Goal: Find specific page/section: Find specific page/section

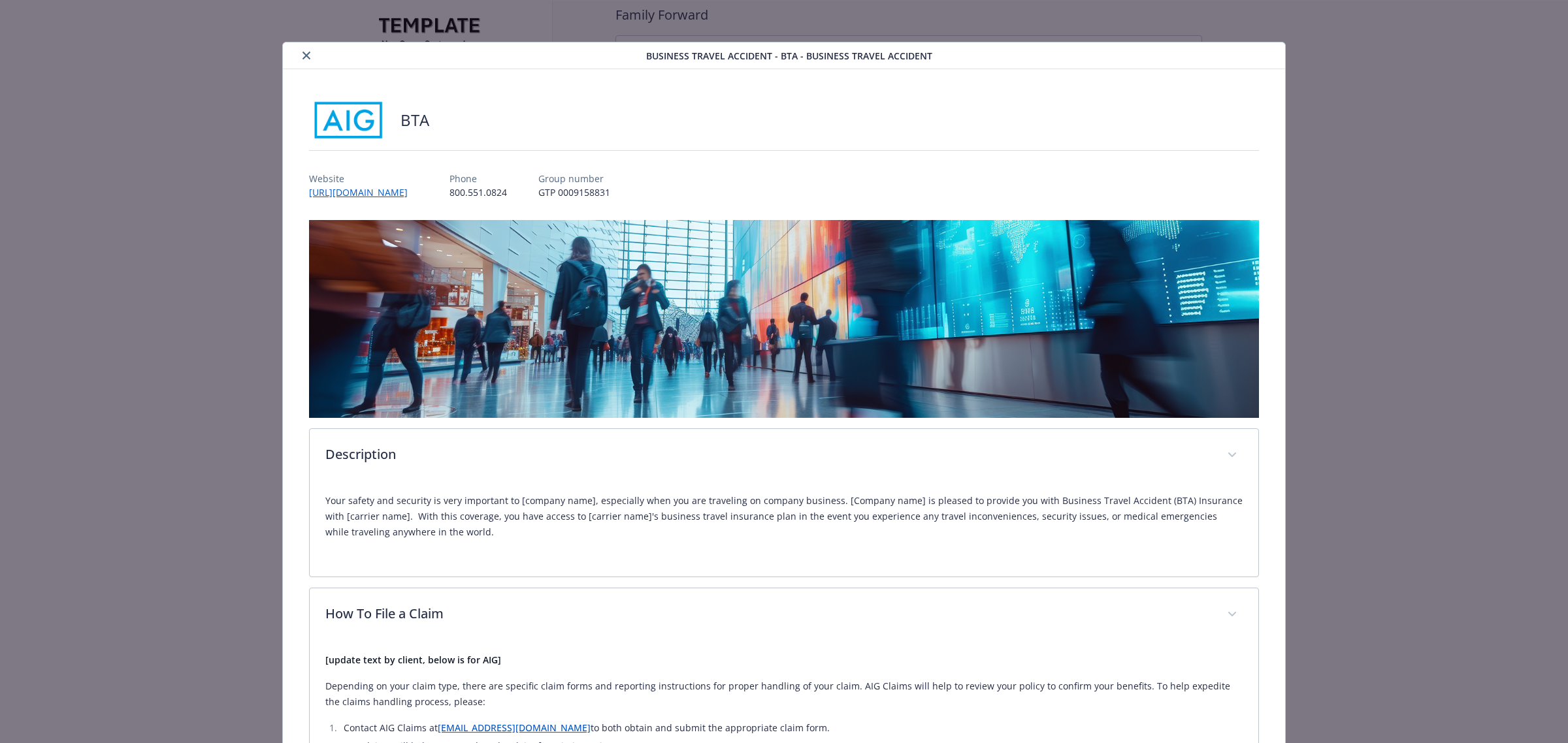
drag, startPoint x: 300, startPoint y: 56, endPoint x: 312, endPoint y: 32, distance: 26.8
click at [303, 54] on icon "close" at bounding box center [306, 55] width 8 height 8
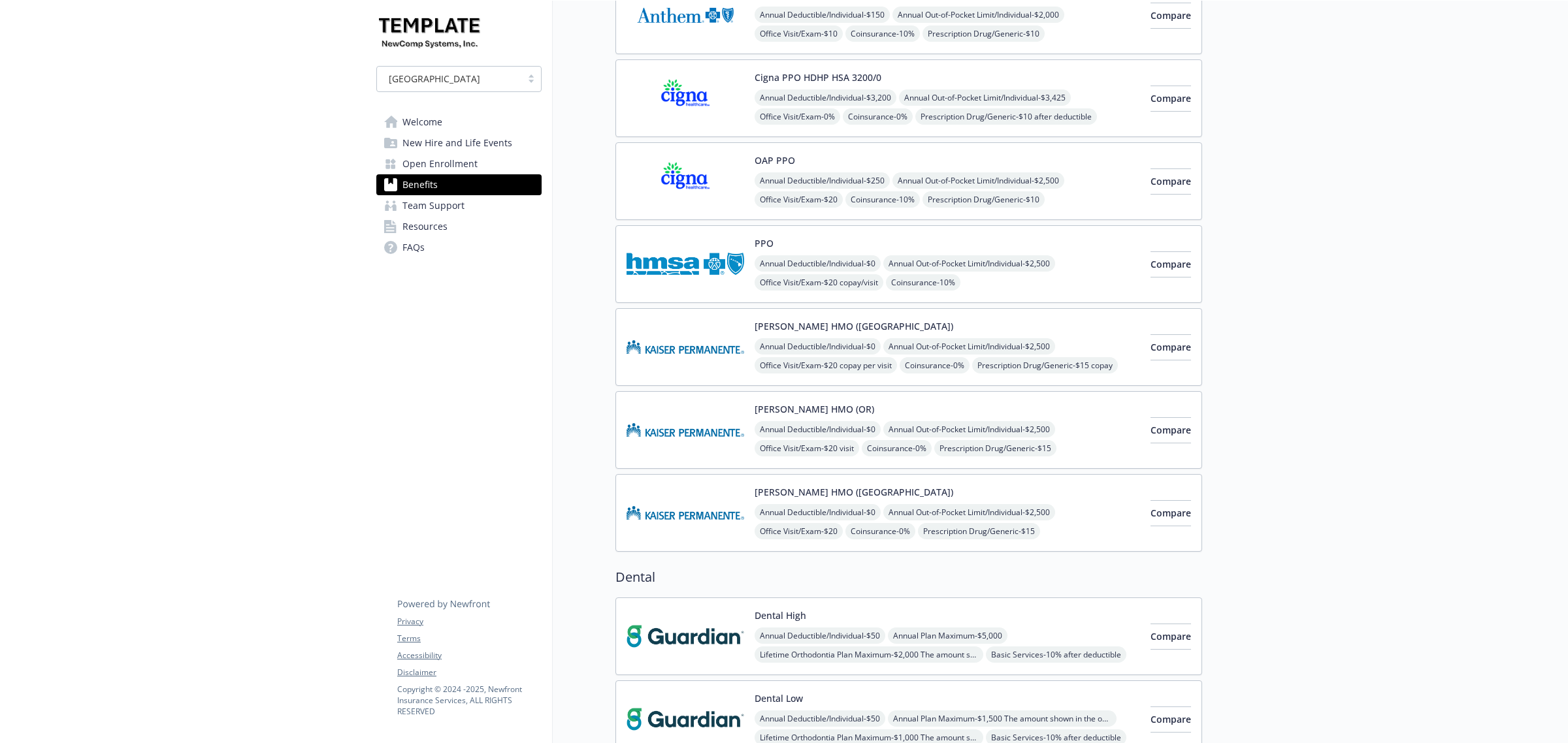
scroll to position [82, 0]
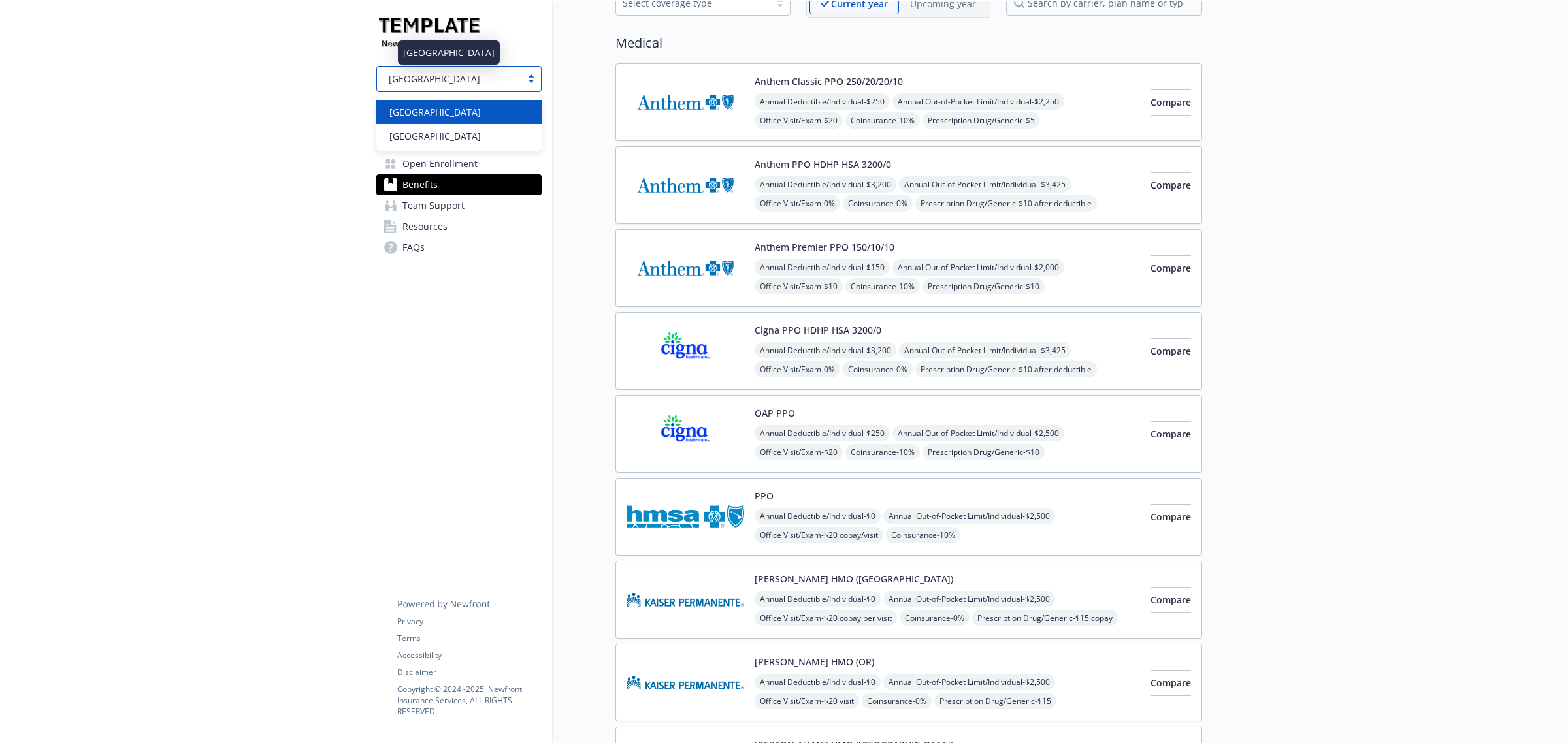
click at [428, 75] on div "[GEOGRAPHIC_DATA]" at bounding box center [449, 78] width 132 height 14
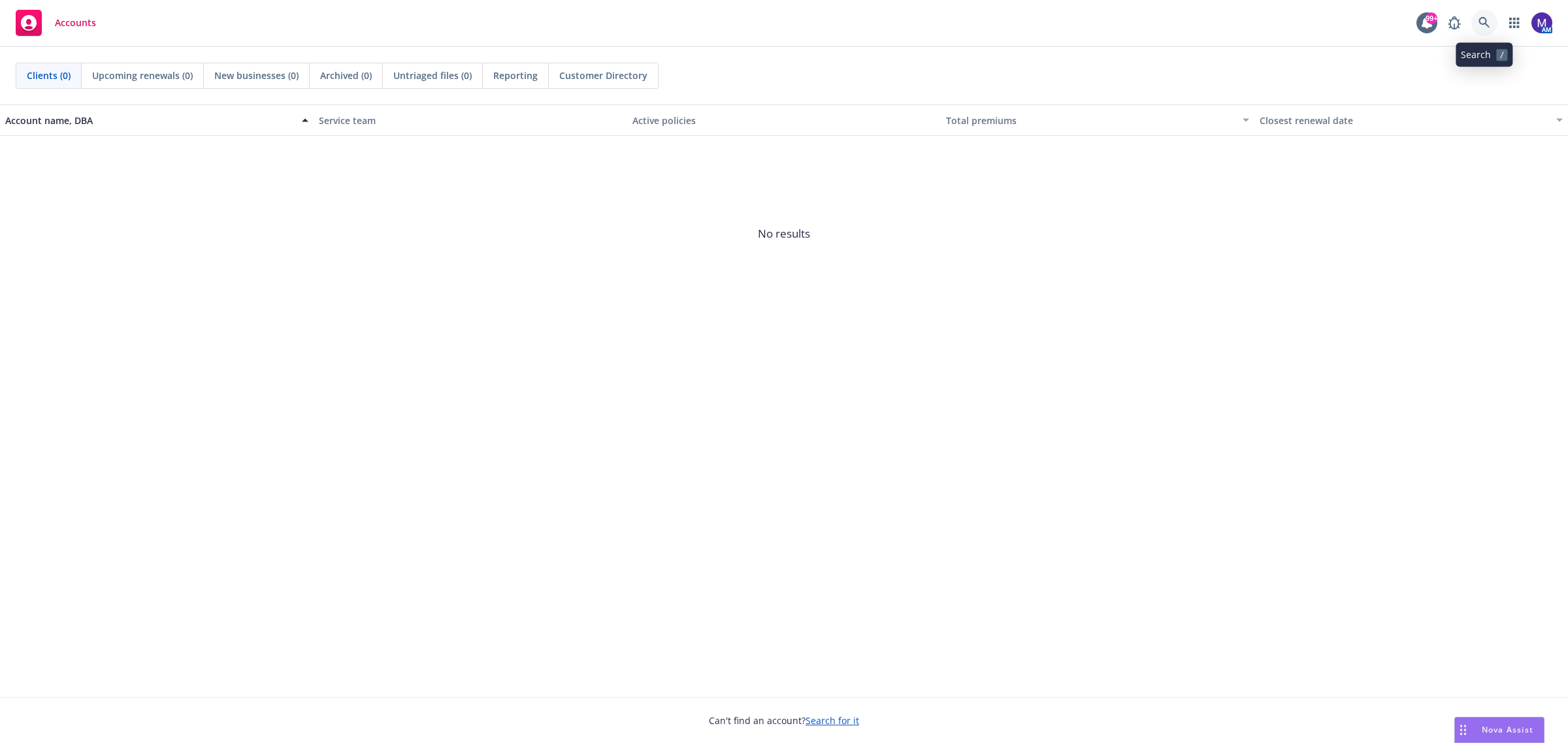
click at [1485, 20] on icon at bounding box center [1483, 22] width 11 height 11
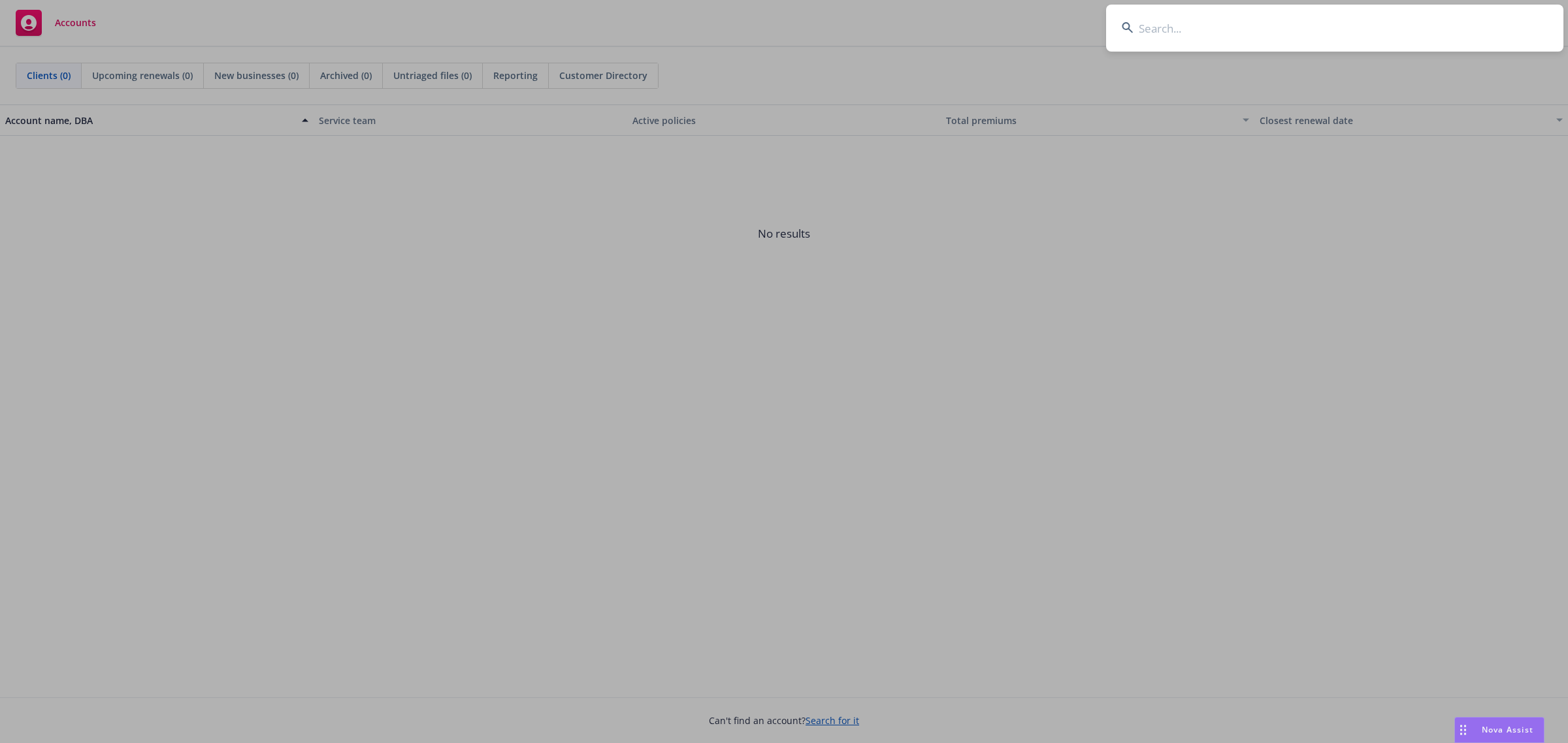
click at [1269, 34] on input at bounding box center [1334, 27] width 457 height 47
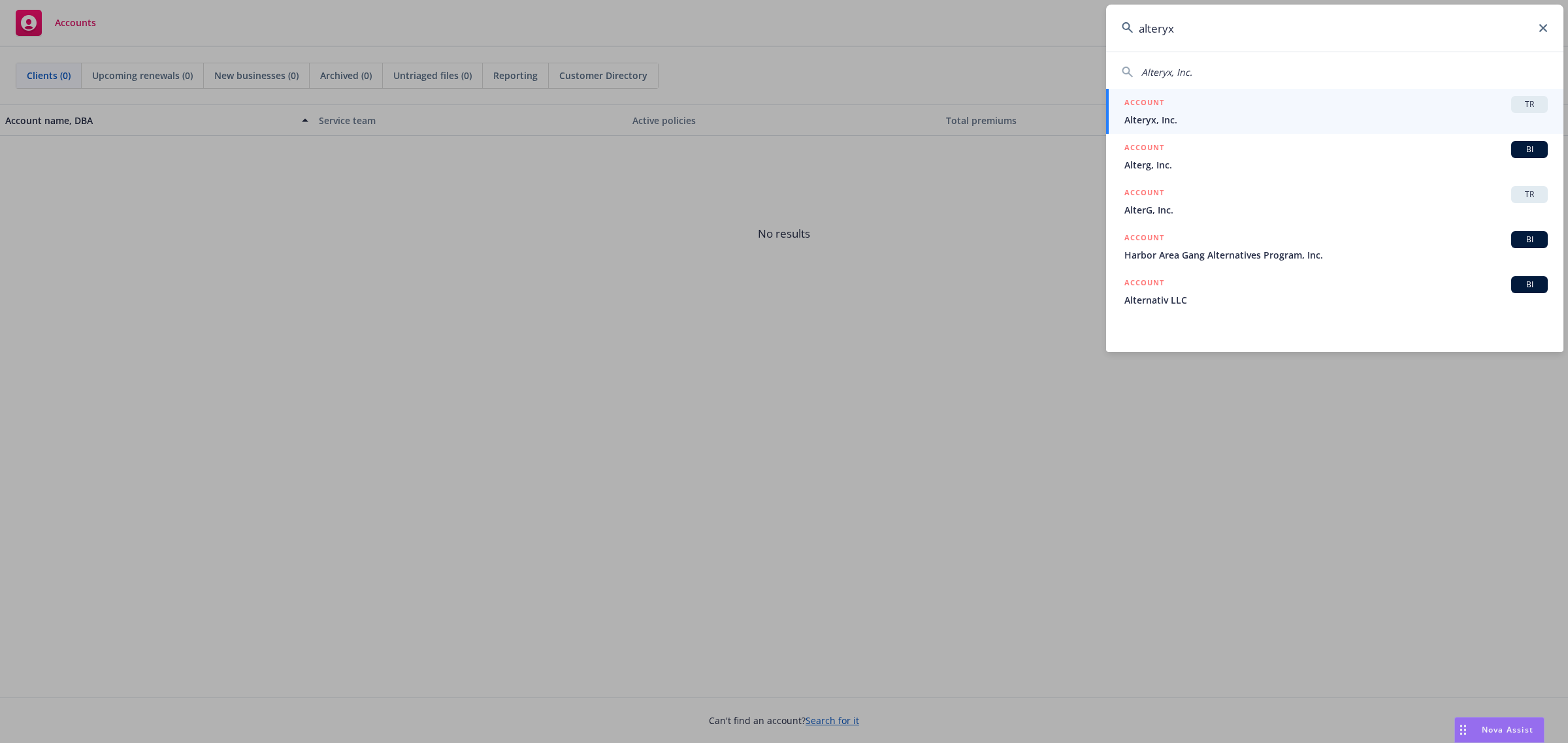
type input "alteryx"
click at [1158, 115] on span "Alteryx, Inc." at bounding box center [1335, 119] width 423 height 14
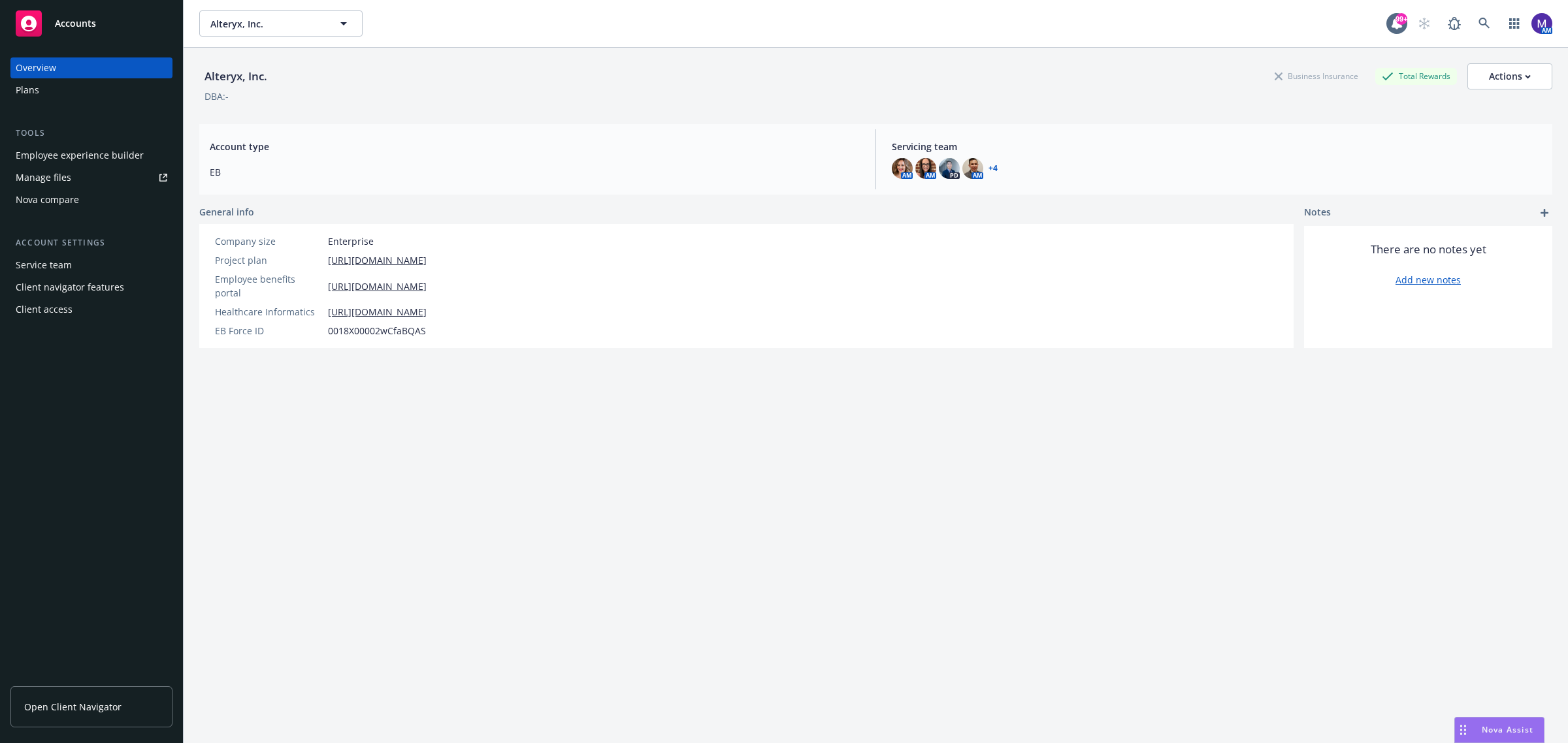
click at [72, 699] on link "Open Client Navigator" at bounding box center [91, 706] width 162 height 41
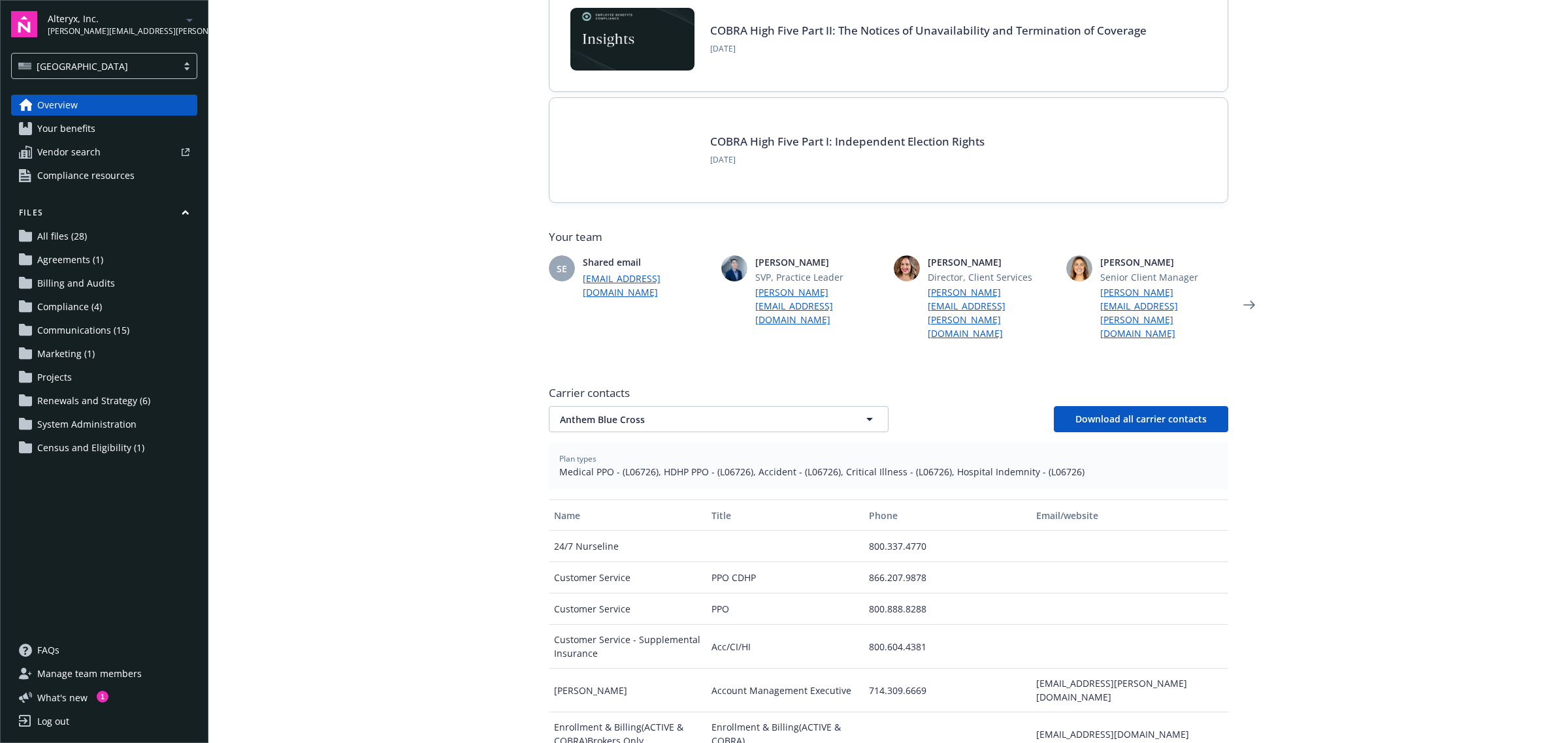
scroll to position [163, 0]
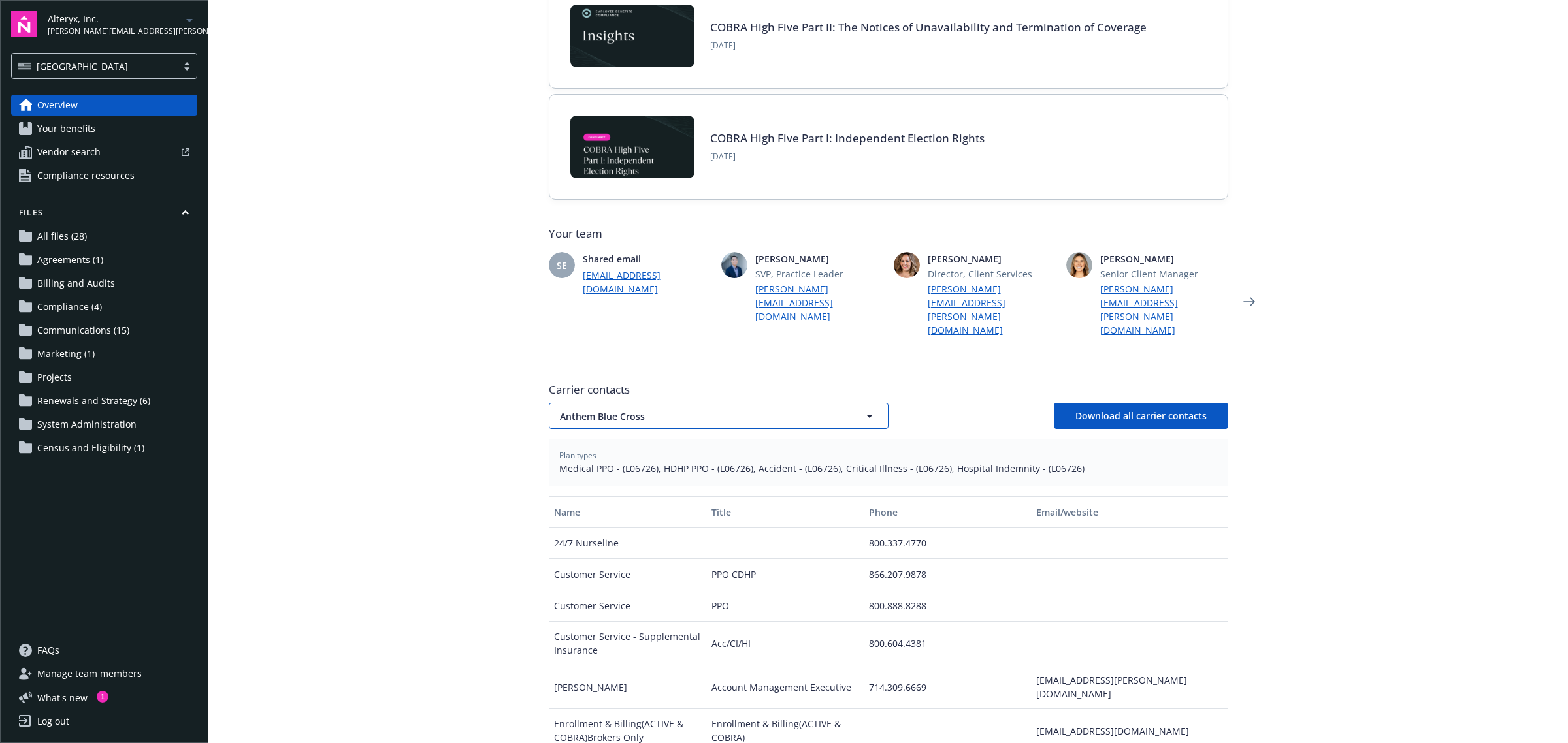
click at [758, 410] on span "Anthem Blue Cross" at bounding box center [696, 416] width 272 height 14
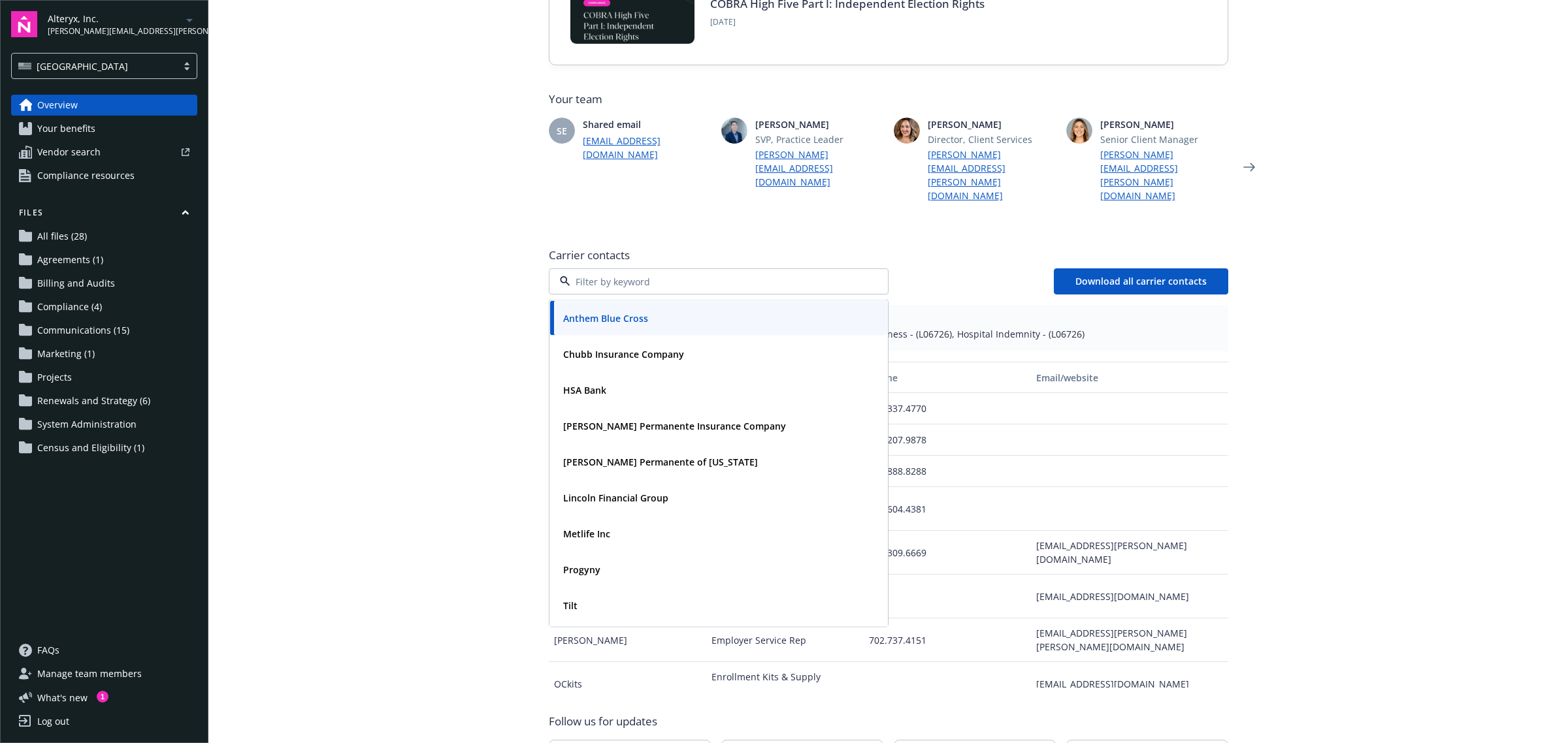
scroll to position [327, 0]
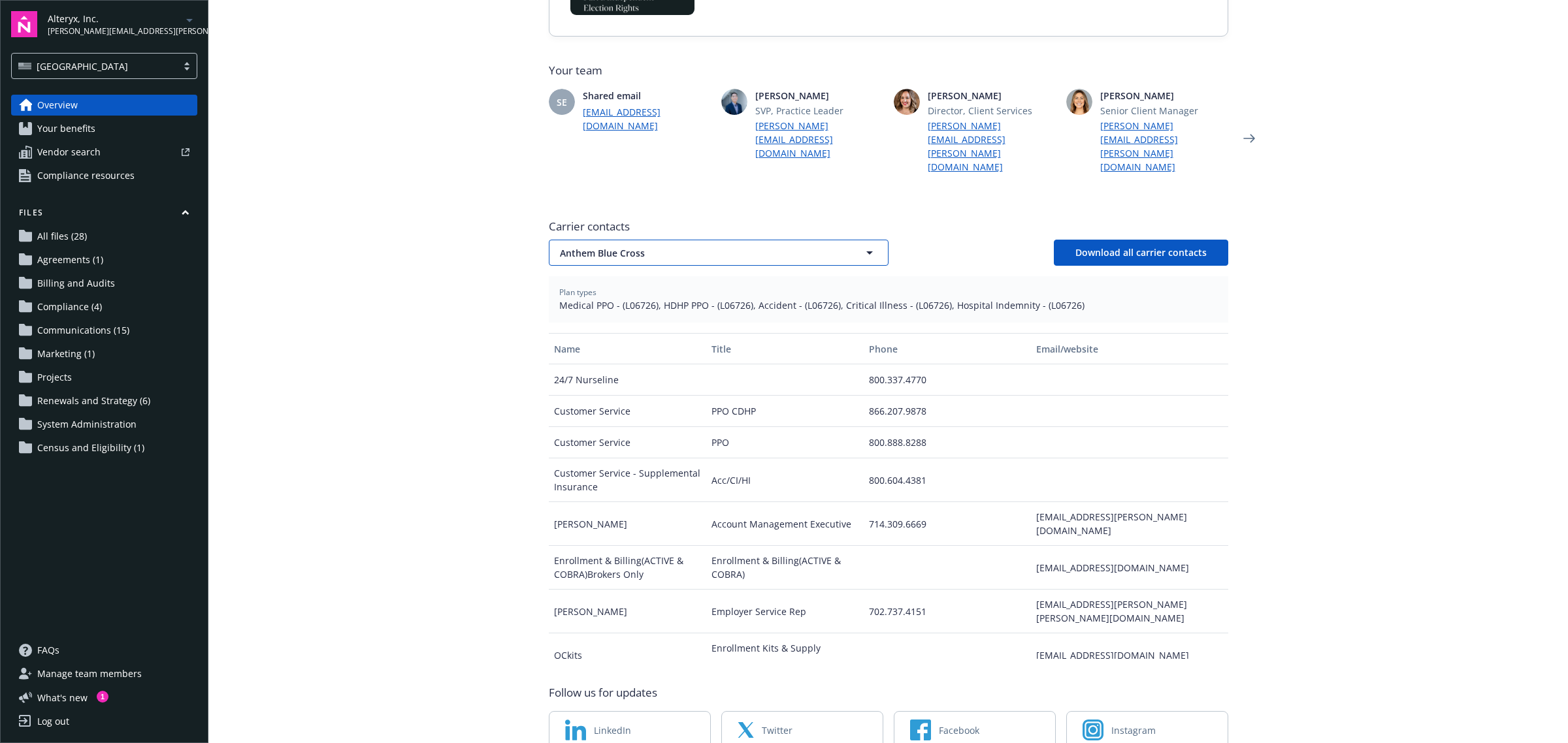
click at [650, 240] on button "Anthem Blue Cross" at bounding box center [719, 253] width 340 height 26
click at [629, 352] on div "HSA Bank" at bounding box center [718, 361] width 321 height 19
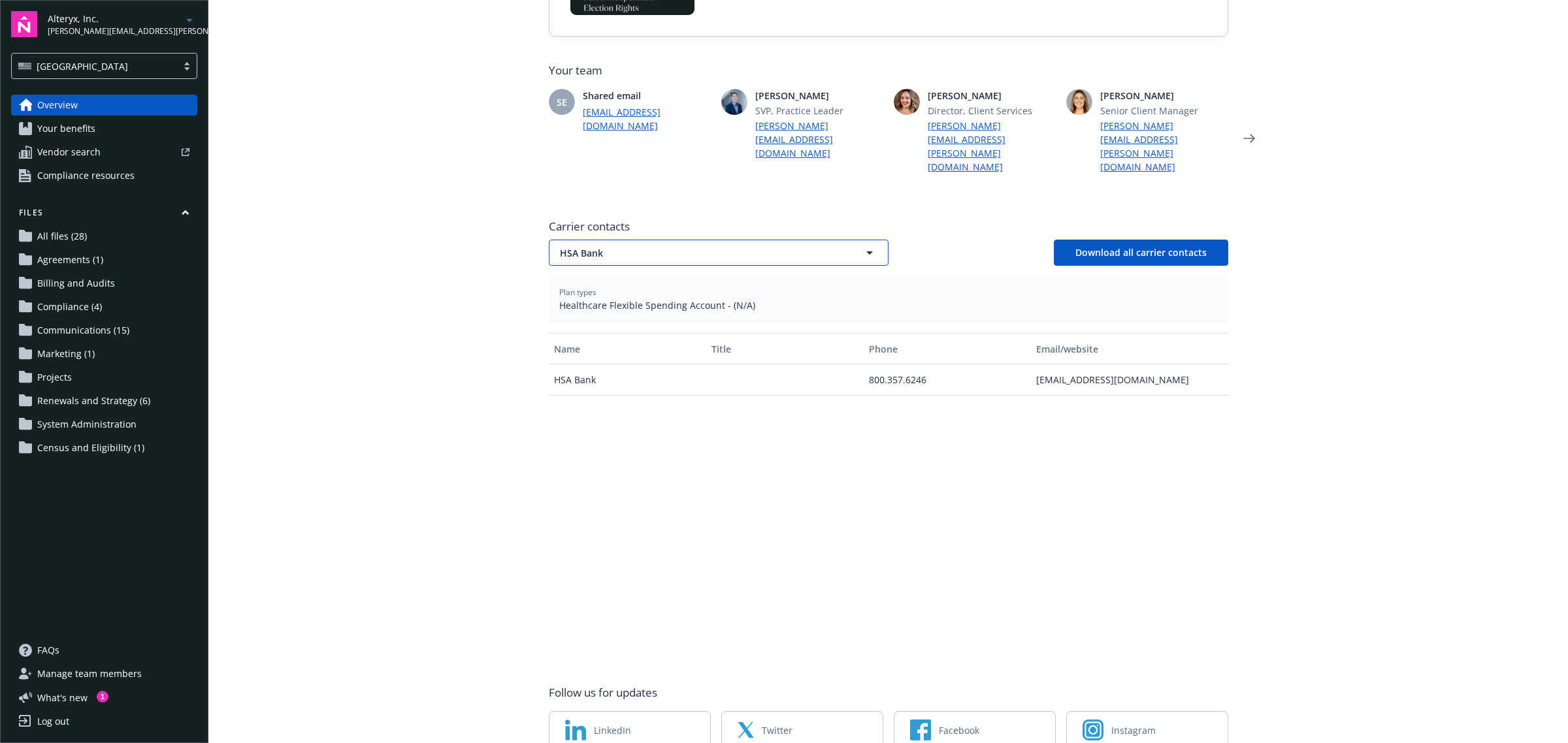
click at [841, 240] on button "HSA Bank" at bounding box center [719, 253] width 340 height 26
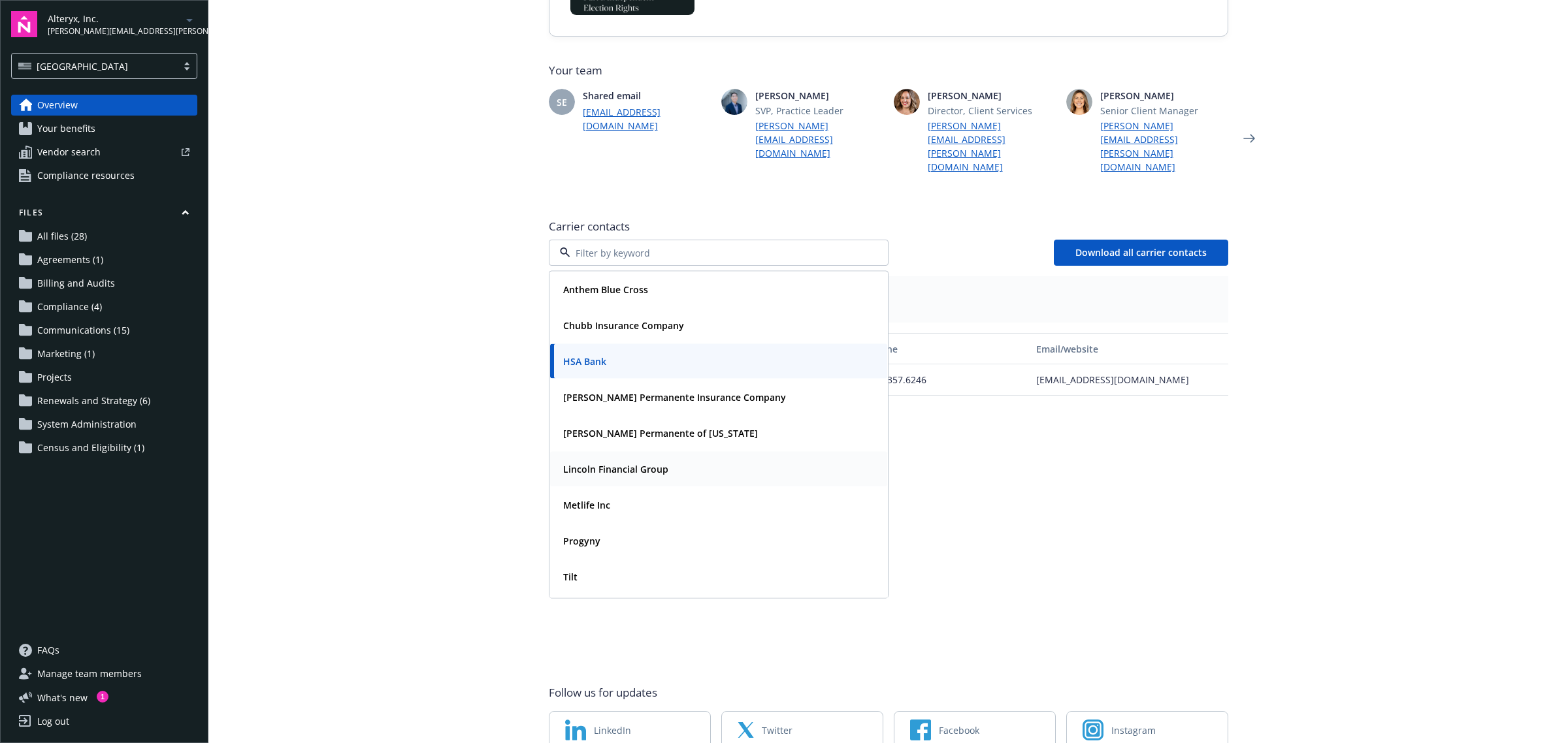
click at [626, 463] on strong "Lincoln Financial Group" at bounding box center [616, 469] width 105 height 12
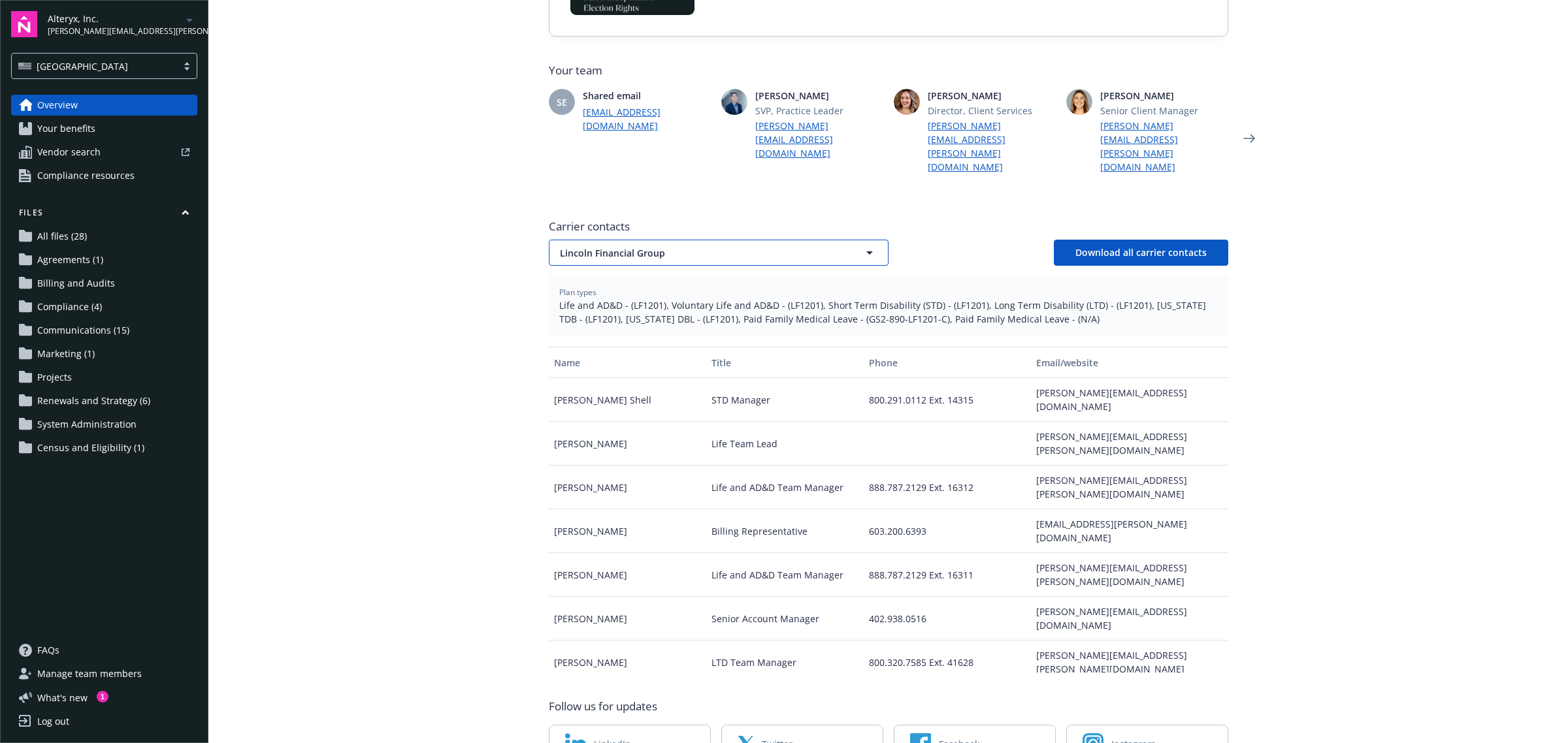
click at [775, 246] on span "Lincoln Financial Group" at bounding box center [696, 253] width 272 height 14
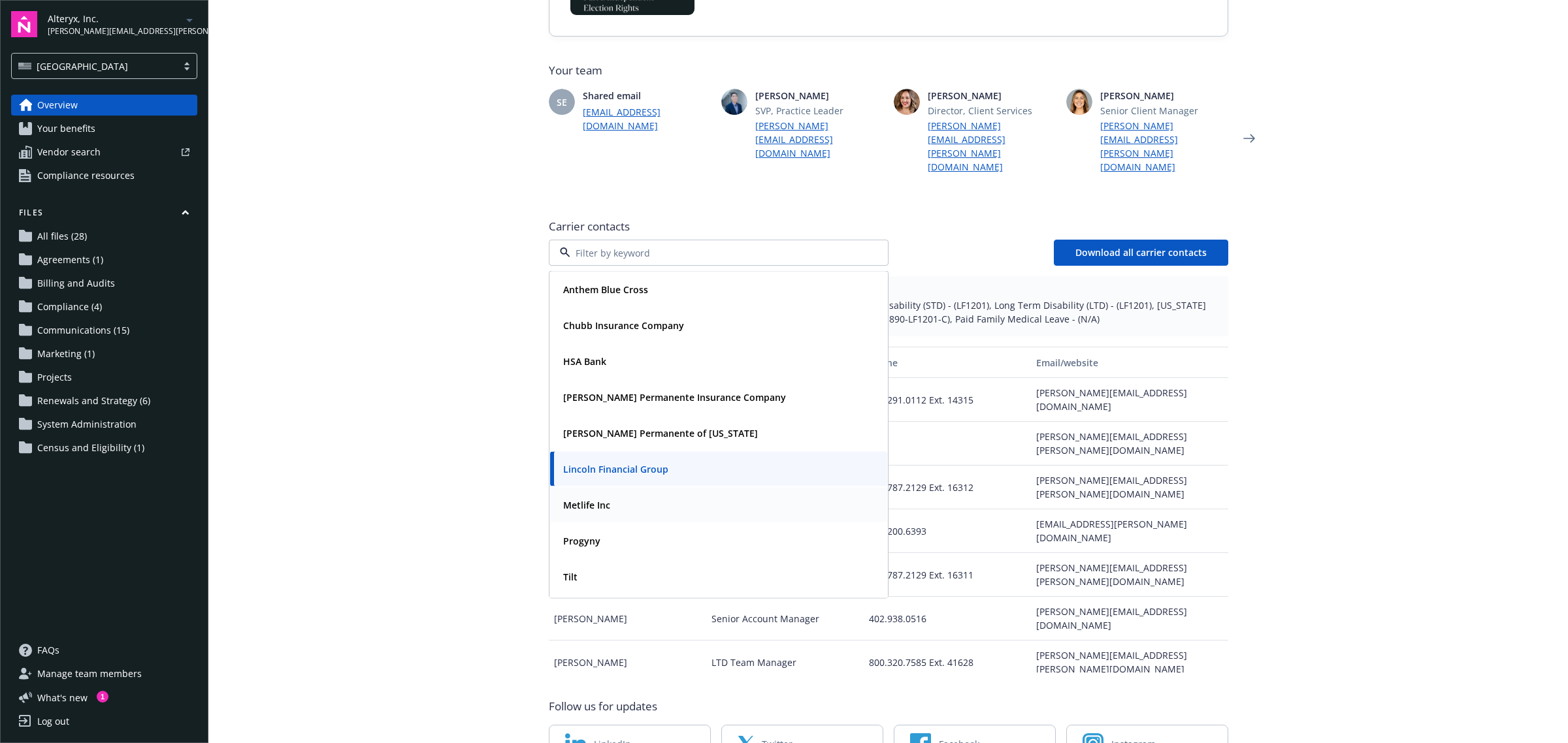
scroll to position [82, 0]
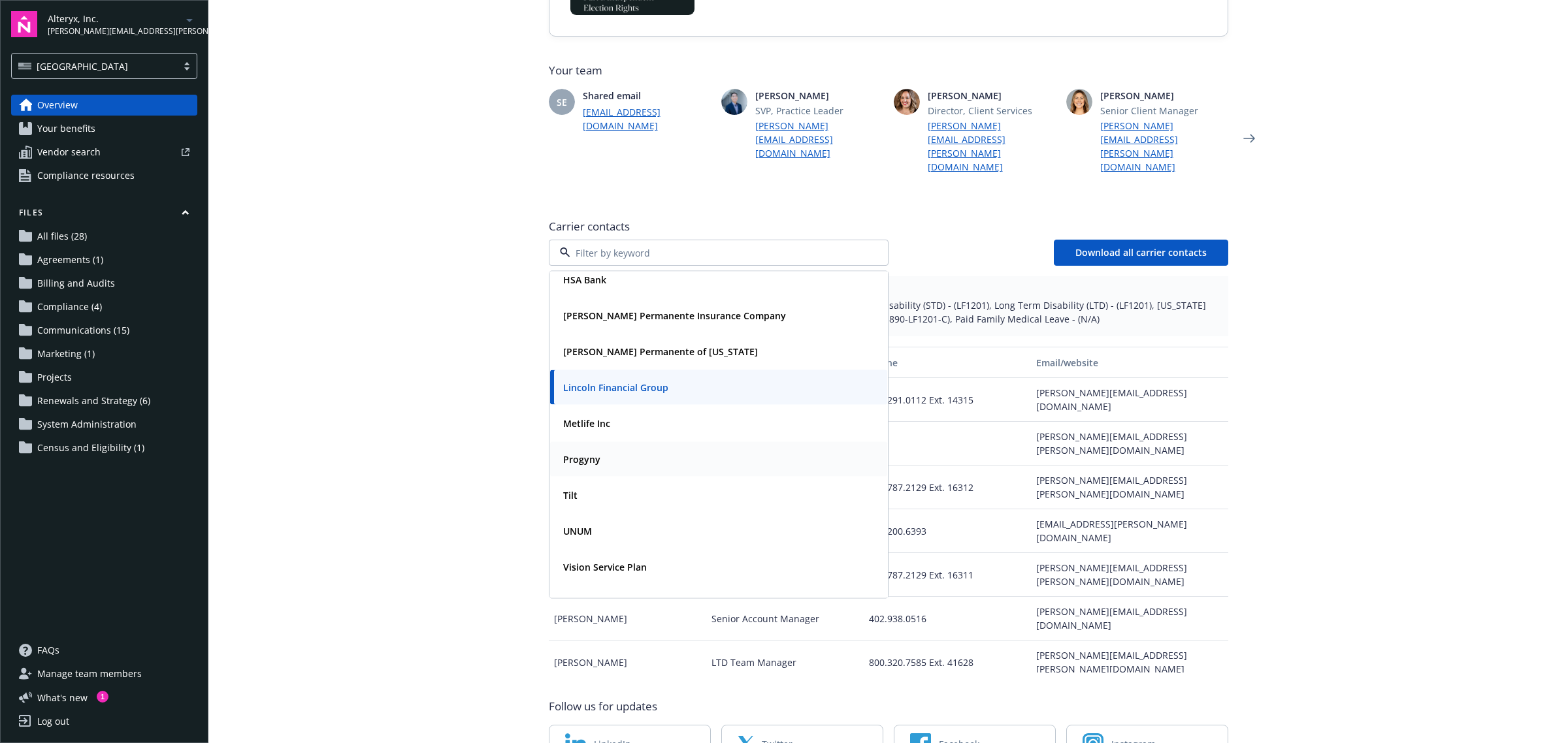
click at [665, 450] on div "Progyny" at bounding box center [718, 459] width 321 height 19
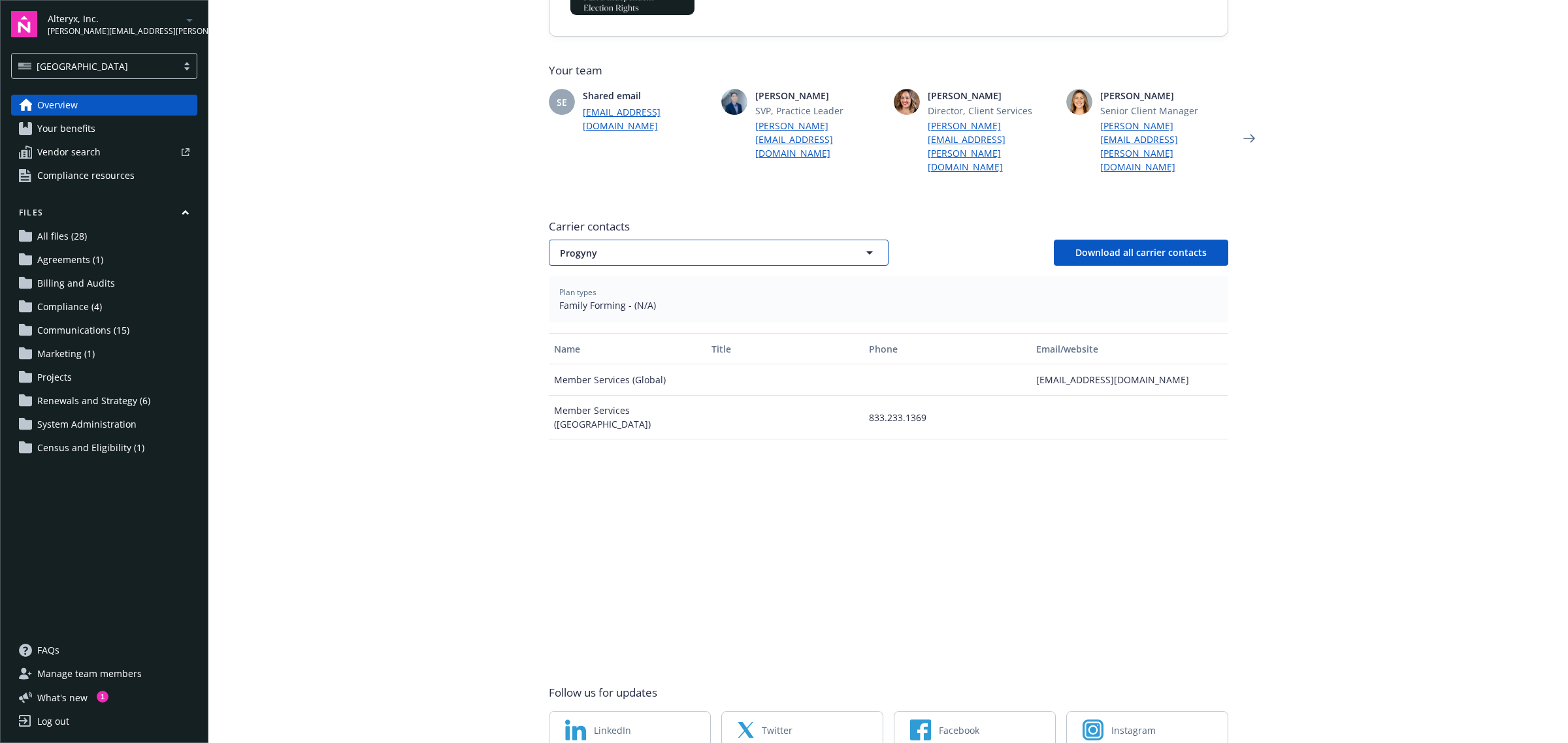
click at [689, 246] on span "Progyny" at bounding box center [696, 253] width 272 height 14
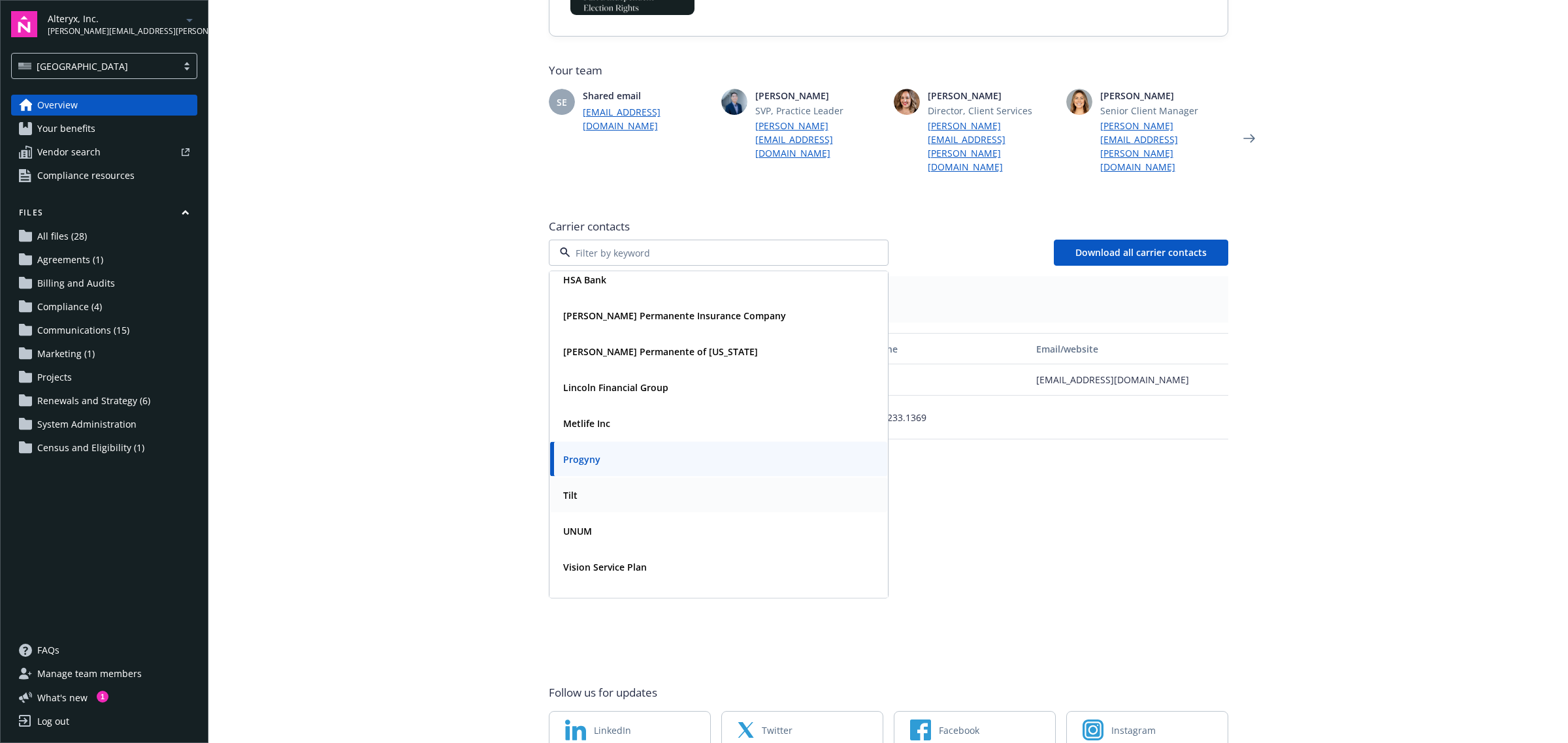
click at [629, 486] on div "Tilt" at bounding box center [718, 495] width 321 height 19
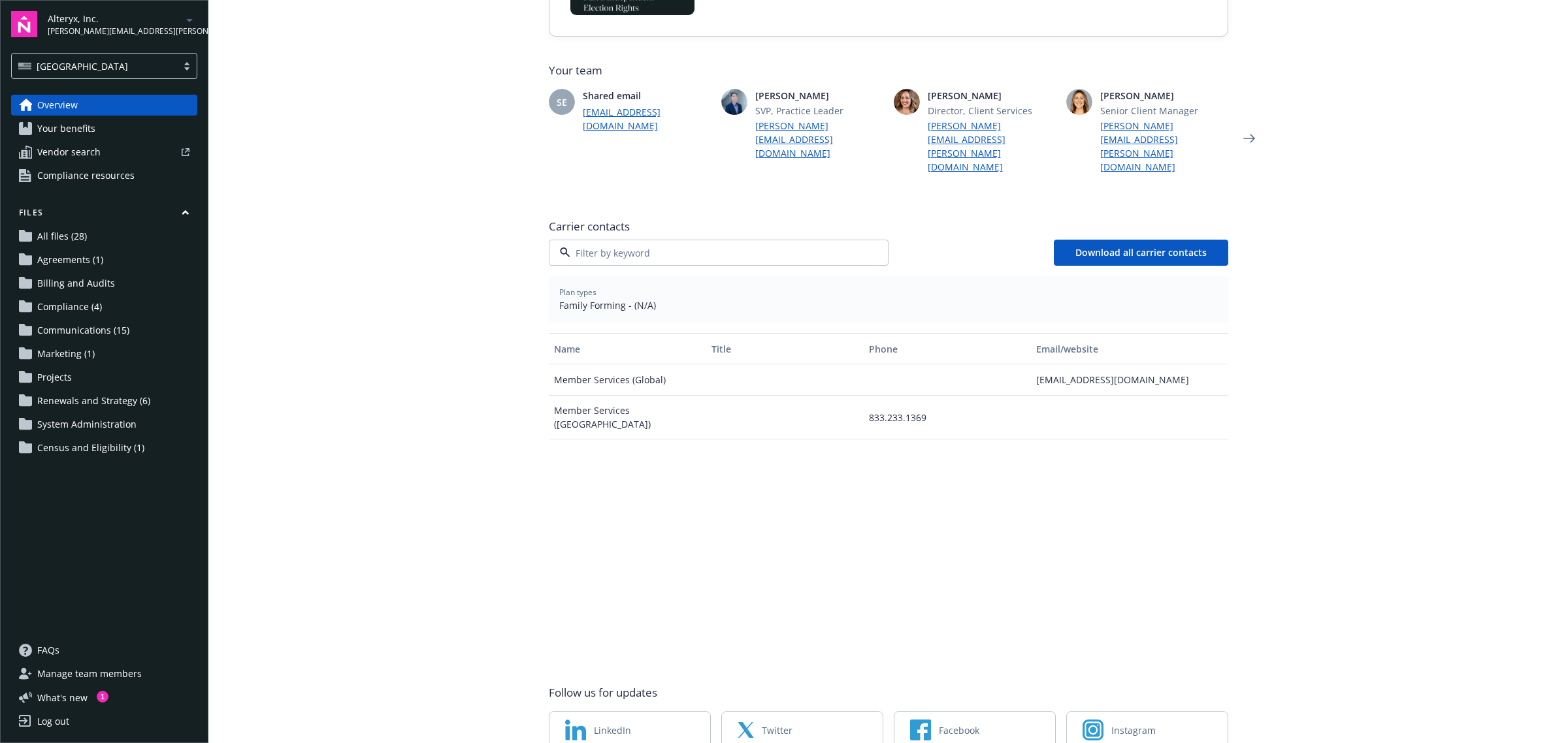
scroll to position [90, 0]
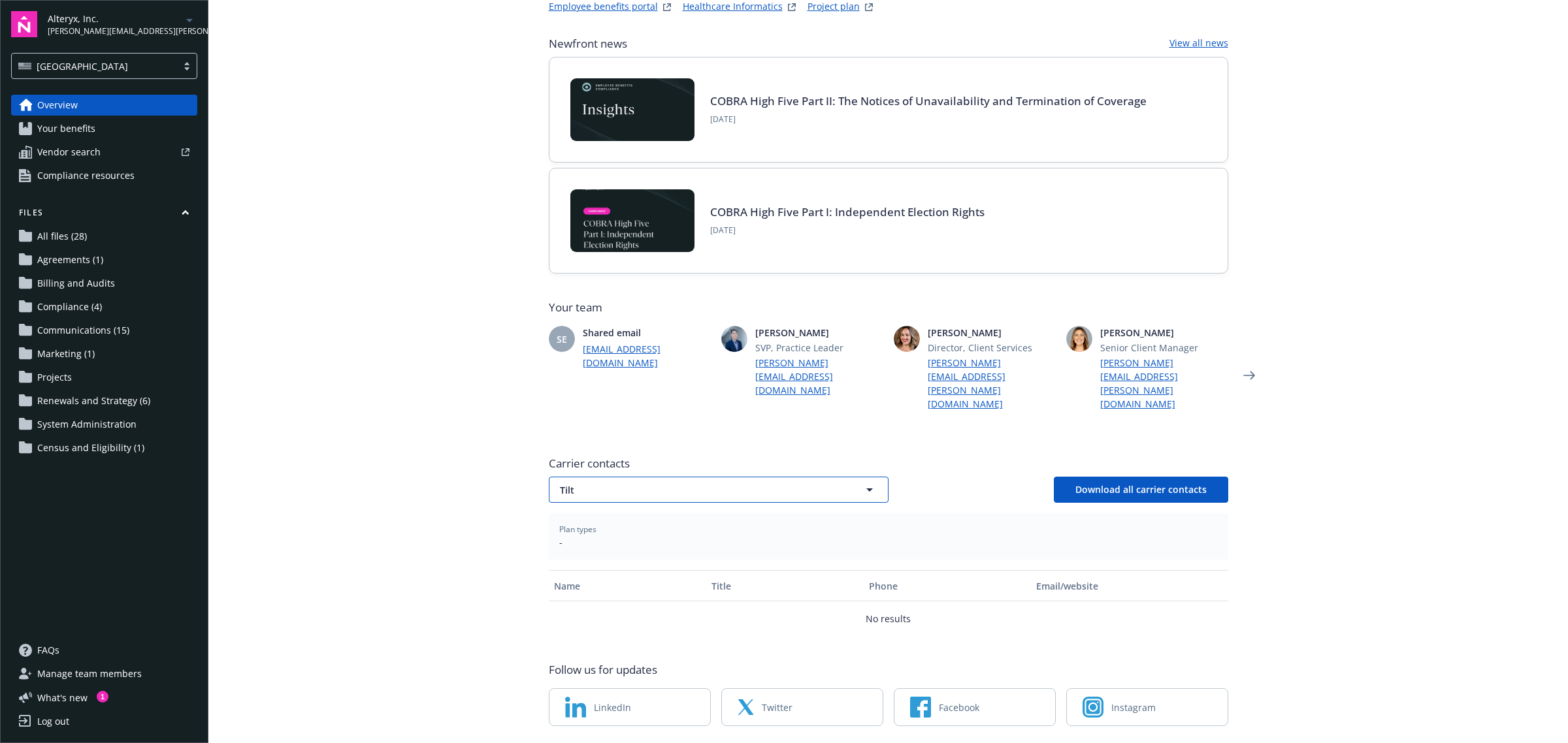
click at [665, 477] on button "Tilt" at bounding box center [719, 490] width 340 height 26
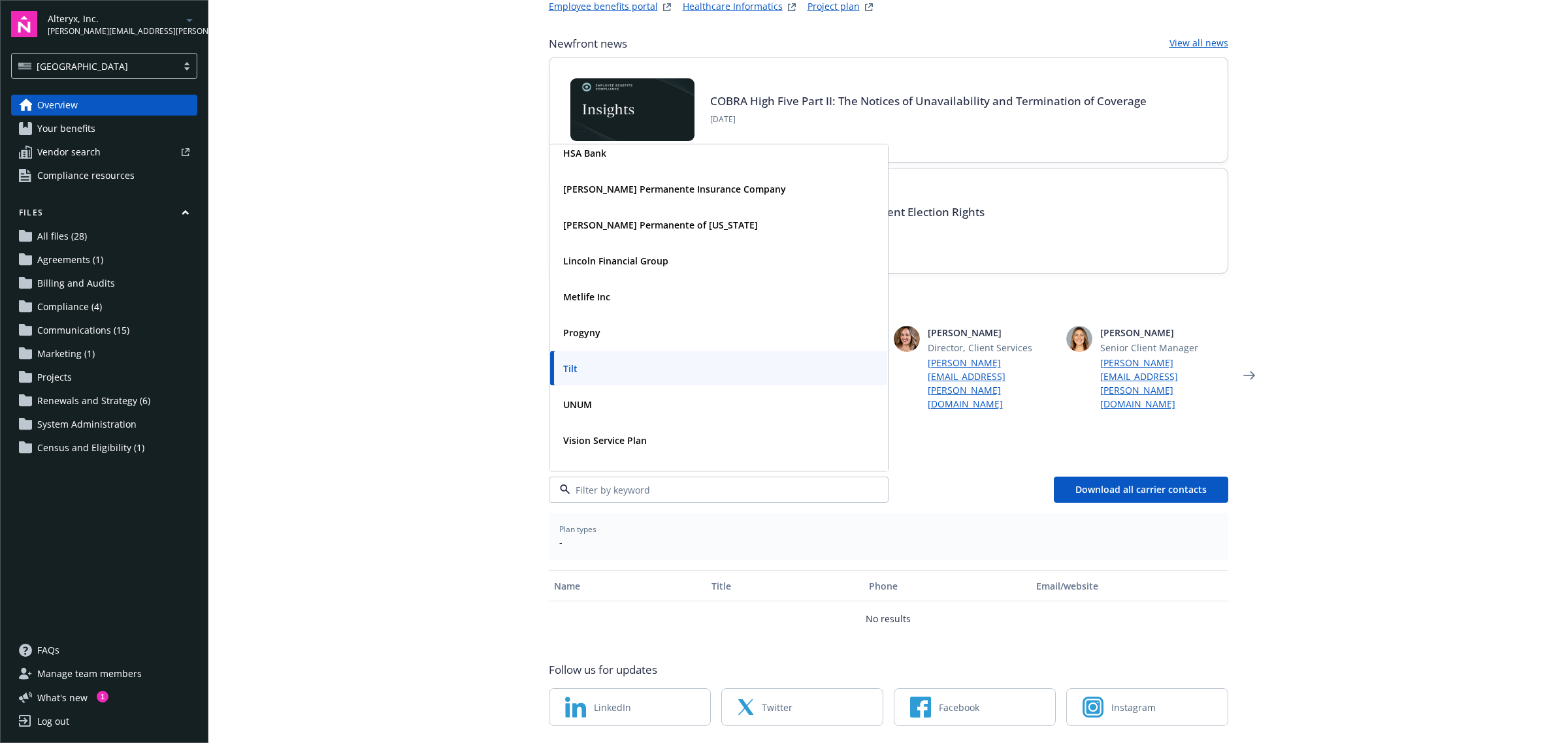
scroll to position [104, 0]
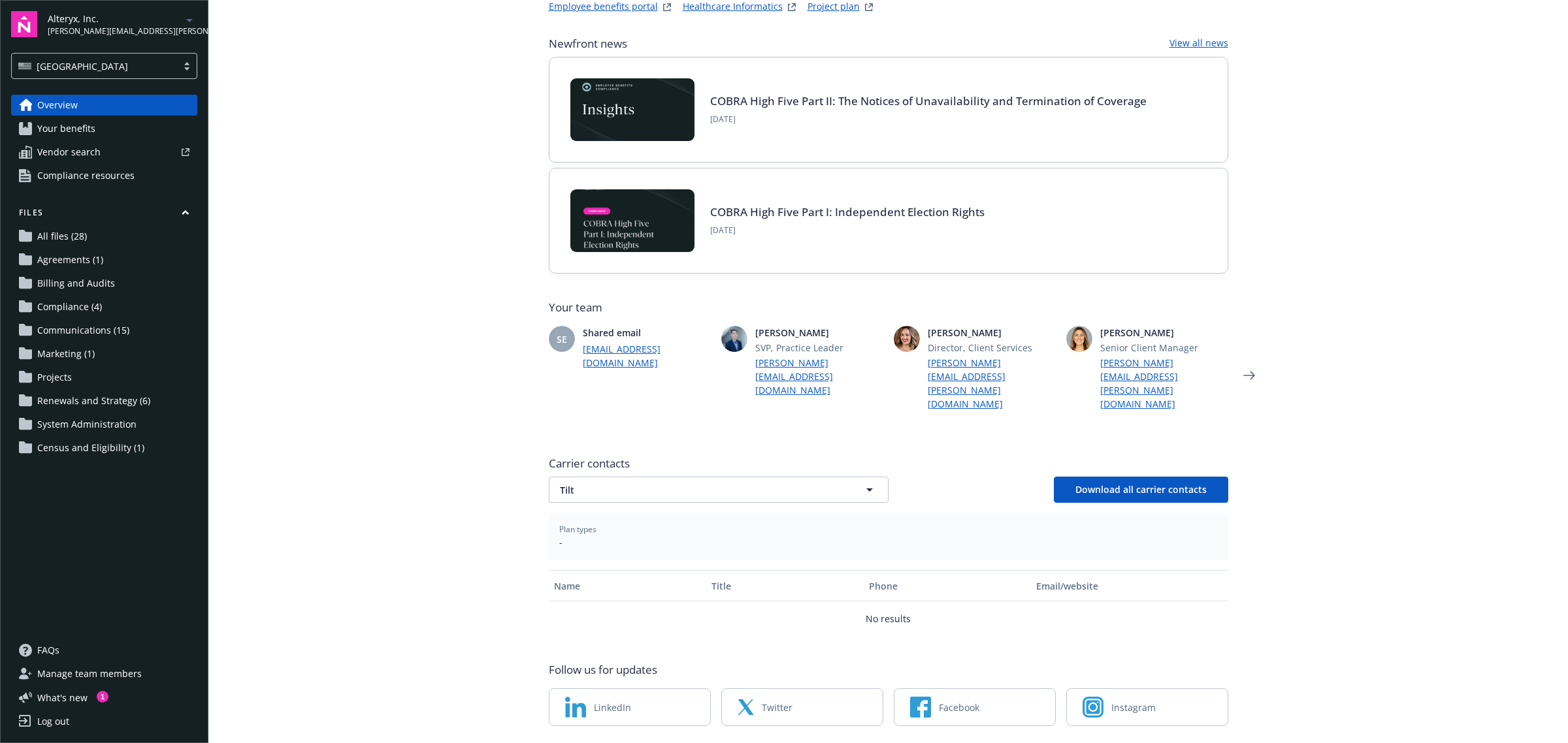
drag, startPoint x: 765, startPoint y: 433, endPoint x: 765, endPoint y: 442, distance: 9.0
click at [765, 456] on div "Carrier contacts Tilt Download all carrier contacts" at bounding box center [888, 479] width 679 height 47
drag, startPoint x: 765, startPoint y: 442, endPoint x: 753, endPoint y: 478, distance: 37.9
click at [763, 484] on span "Tilt" at bounding box center [696, 490] width 272 height 14
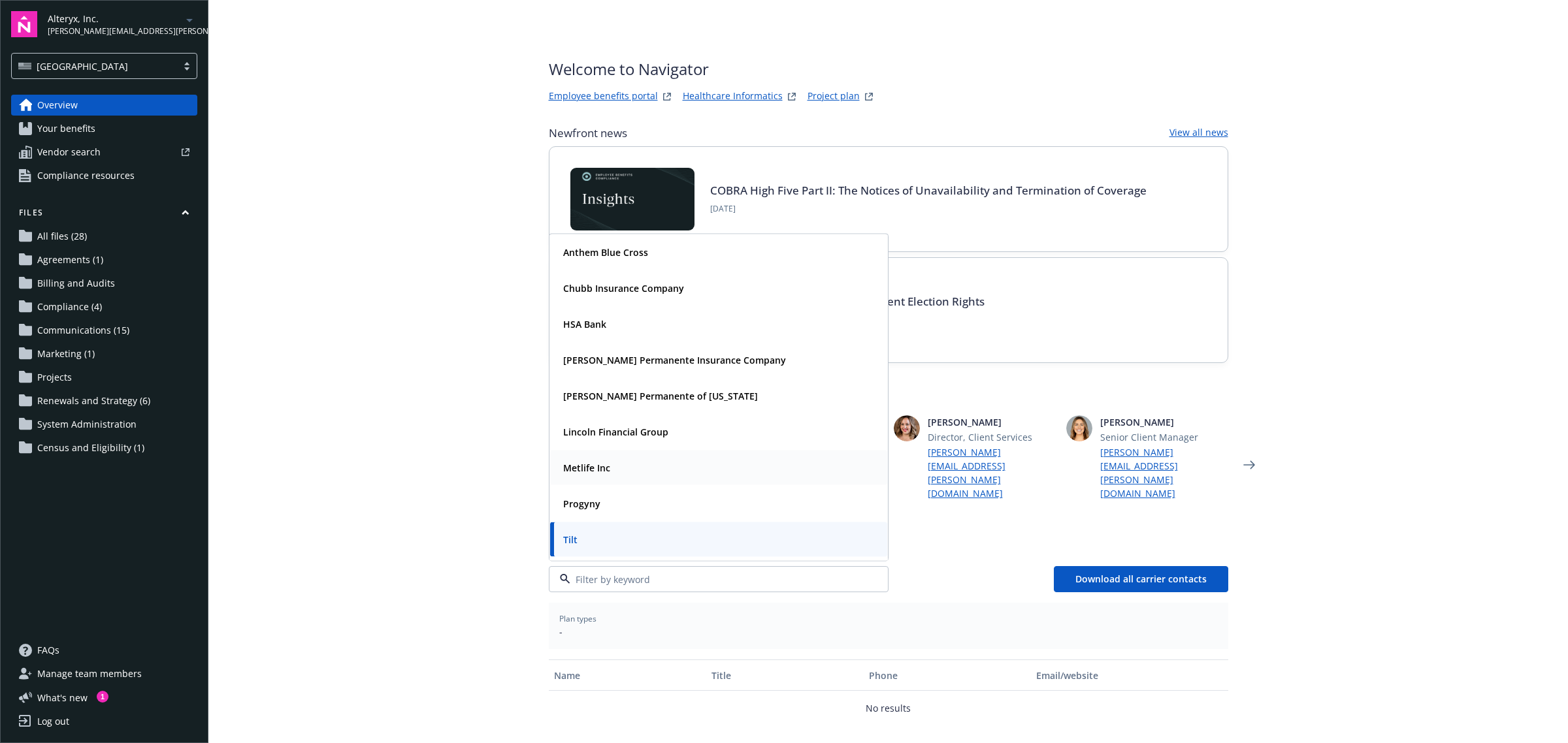
scroll to position [82, 0]
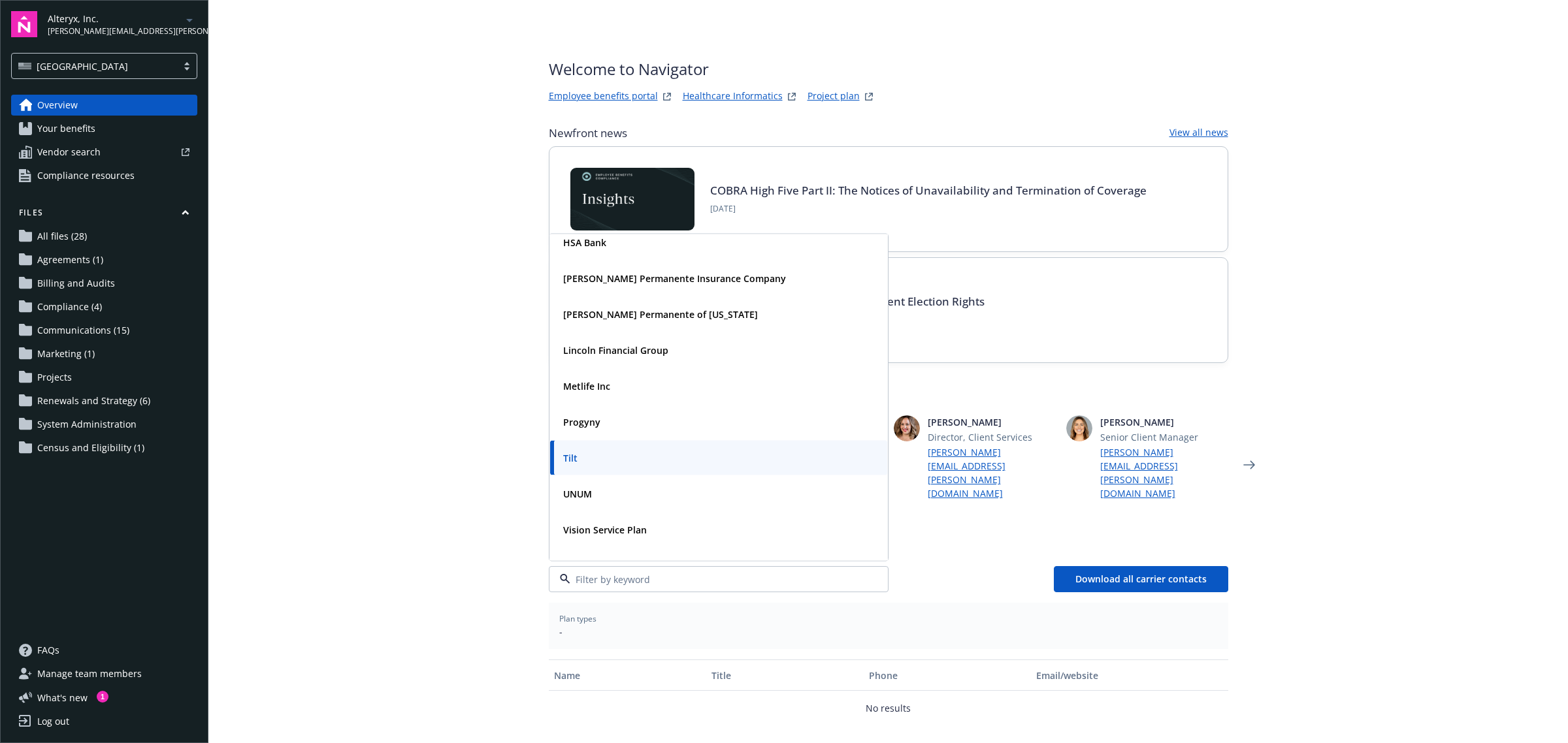
click at [445, 498] on main "Welcome to Navigator Employee benefits portal Healthcare Informatics Project pl…" at bounding box center [888, 372] width 1360 height 743
